Goal: Book appointment/travel/reservation

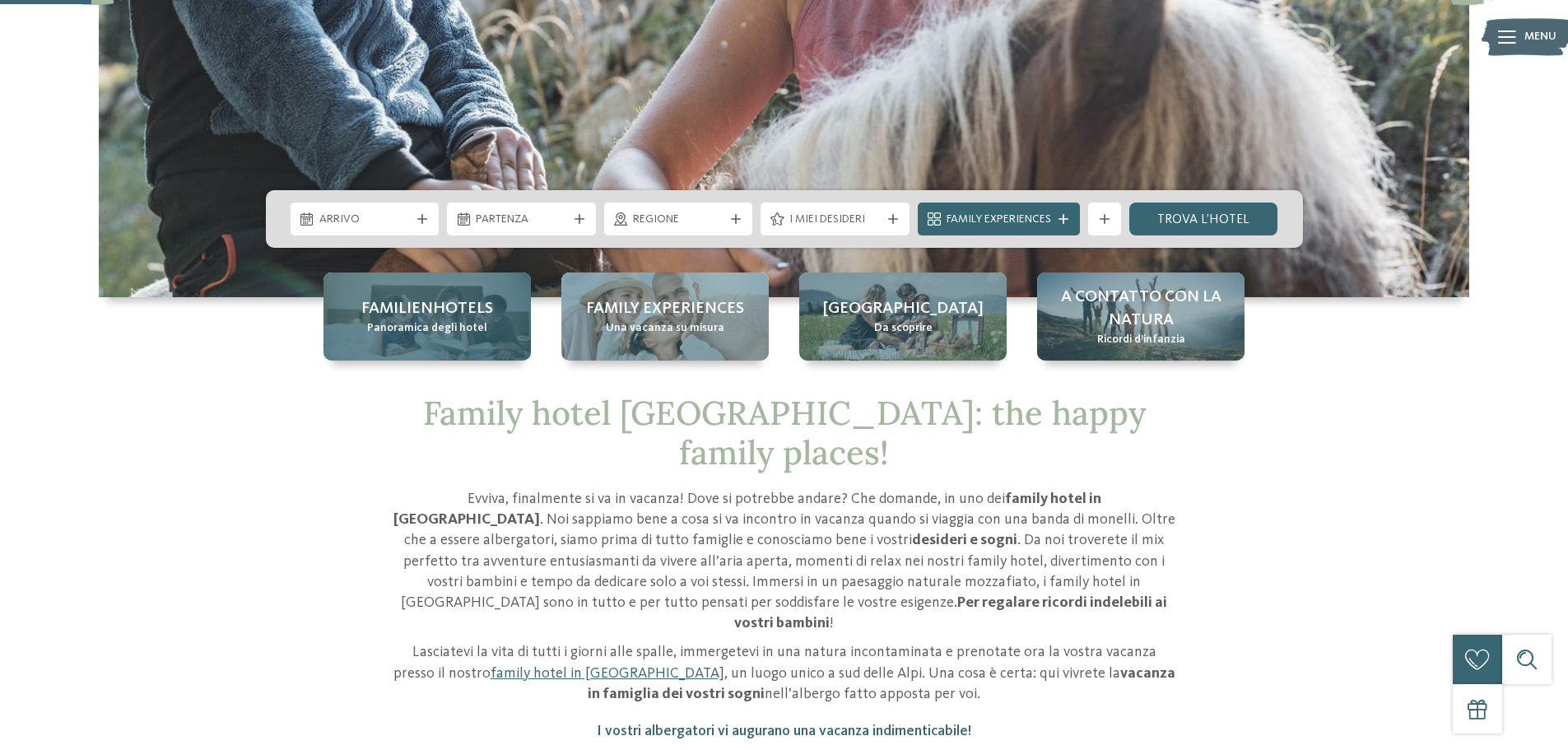
click at [416, 314] on span "Familienhotels" at bounding box center [427, 309] width 132 height 23
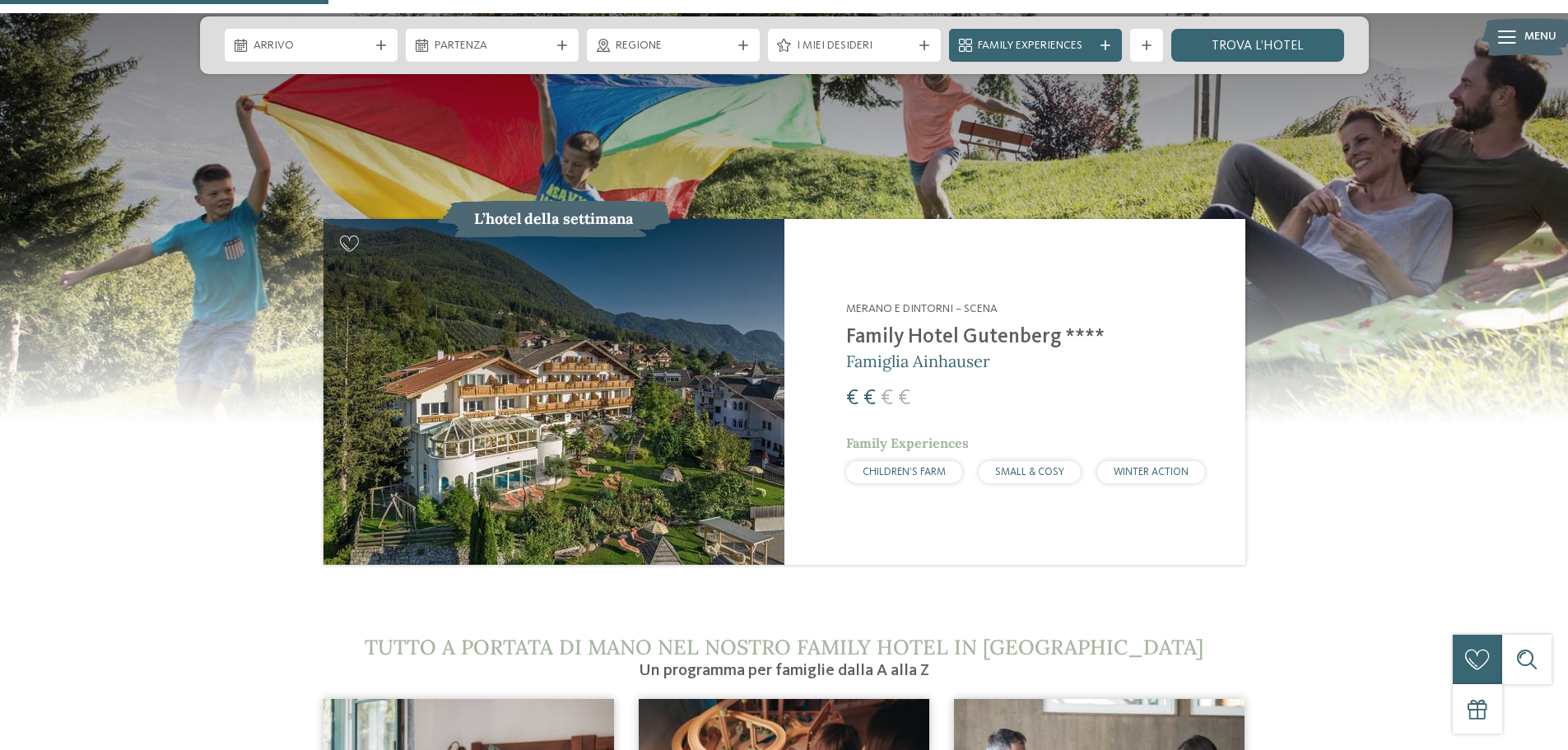
scroll to position [1729, 0]
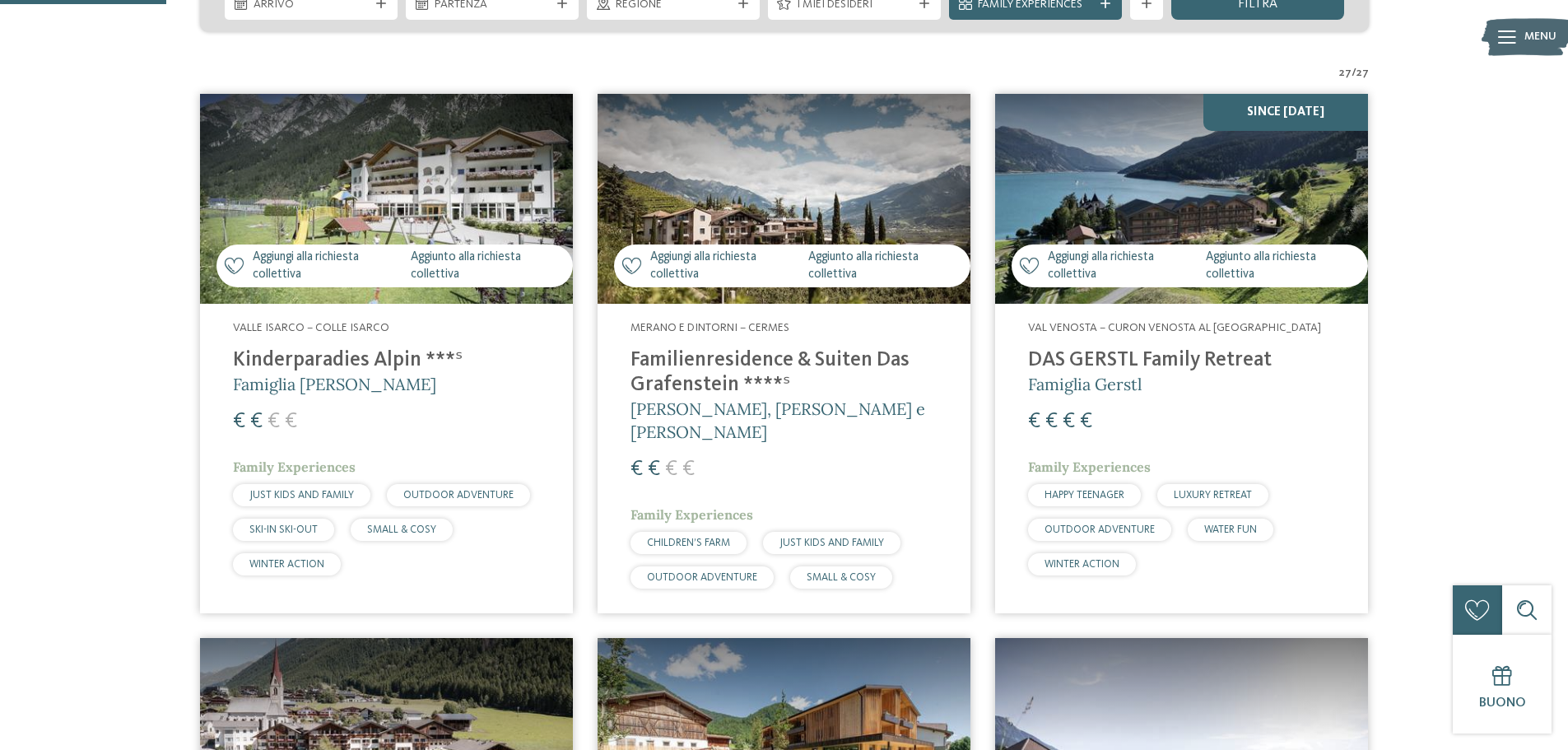
scroll to position [411, 0]
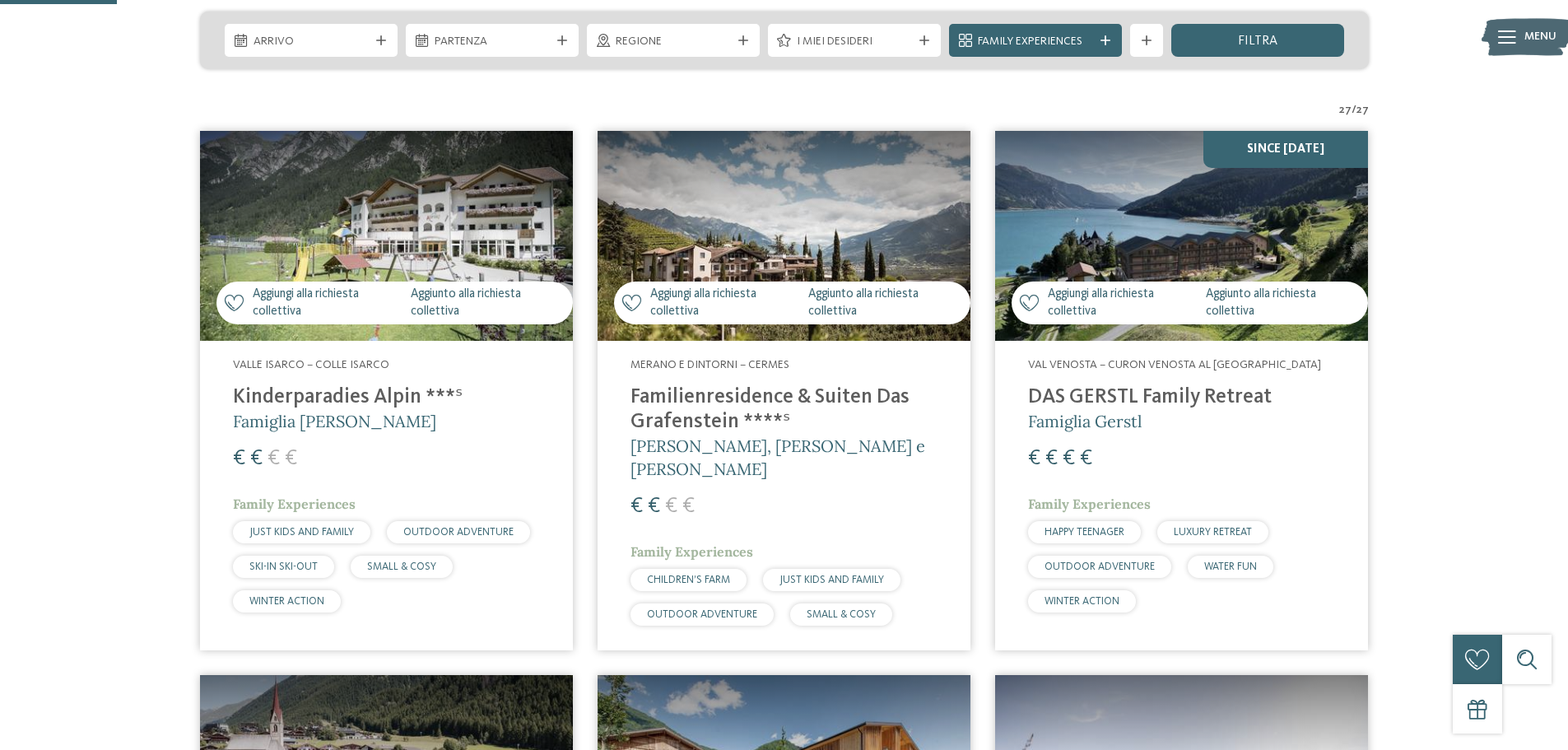
click at [713, 439] on span "[PERSON_NAME], [PERSON_NAME] e [PERSON_NAME]" at bounding box center [778, 457] width 295 height 44
click at [700, 401] on h4 "Familienresidence & Suiten Das Grafenstein ****ˢ" at bounding box center [784, 410] width 307 height 50
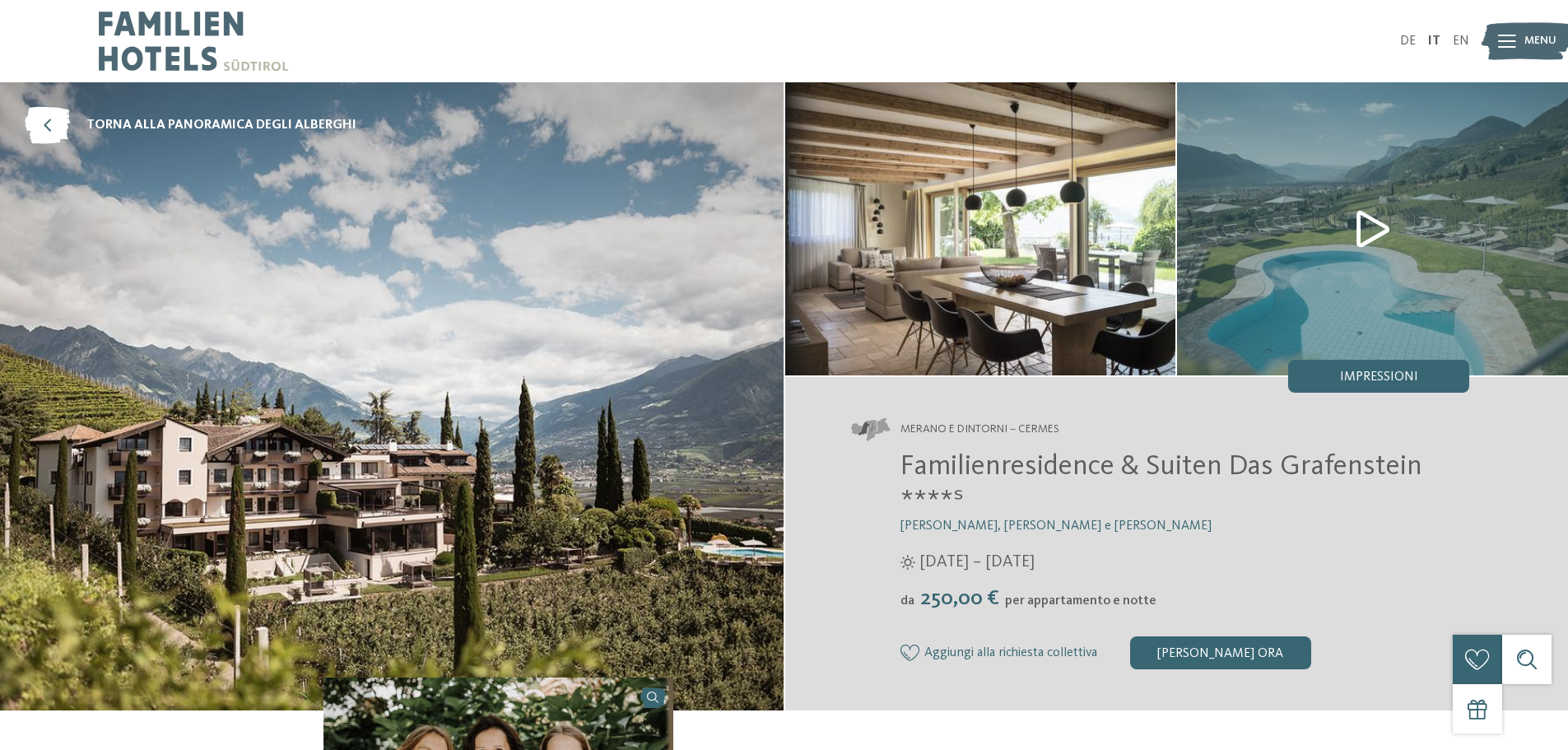
click at [1311, 527] on h3 "[PERSON_NAME], [PERSON_NAME] e [PERSON_NAME]" at bounding box center [1185, 527] width 569 height 15
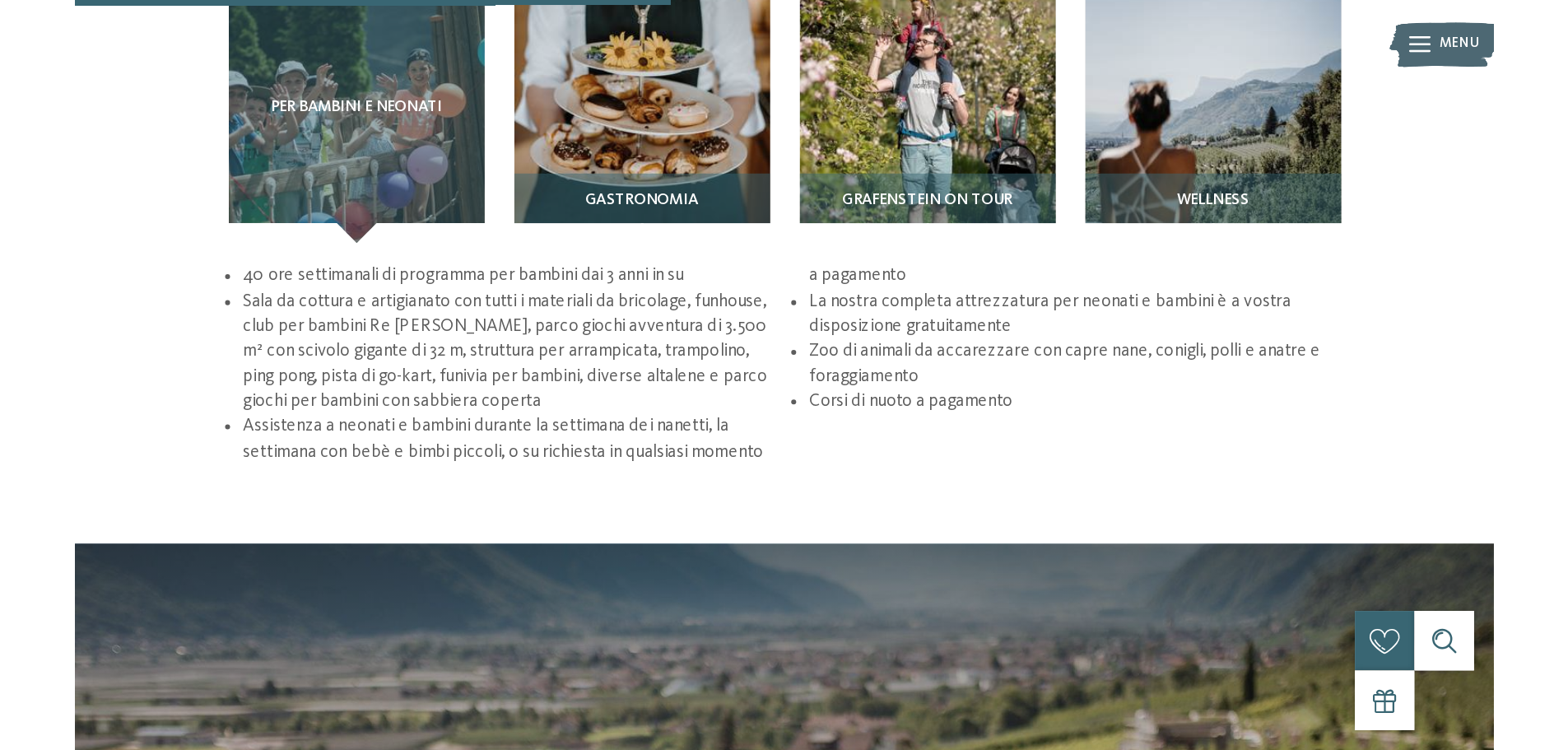
scroll to position [1995, 0]
